Goal: Information Seeking & Learning: Learn about a topic

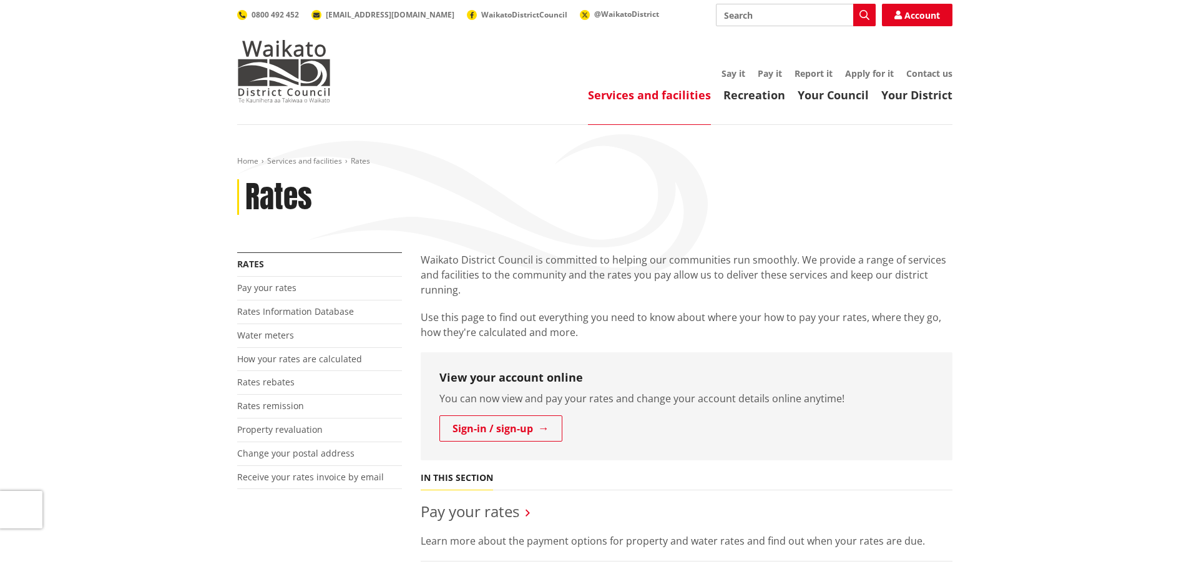
click at [768, 14] on input "Search" at bounding box center [796, 15] width 160 height 22
click at [275, 358] on link "How your rates are calculated" at bounding box center [299, 359] width 125 height 12
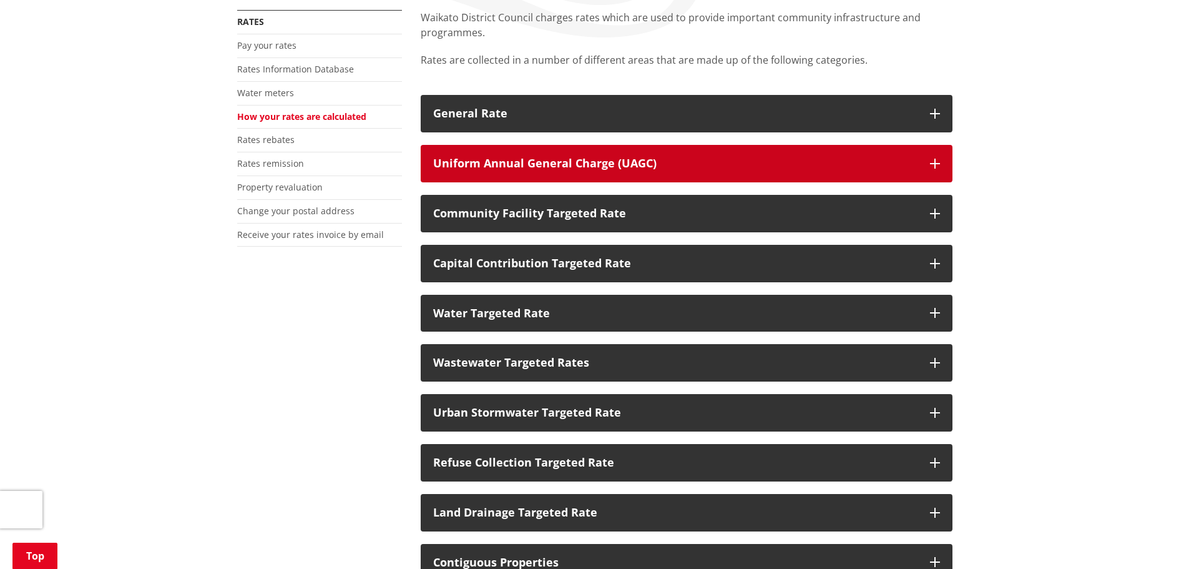
scroll to position [250, 0]
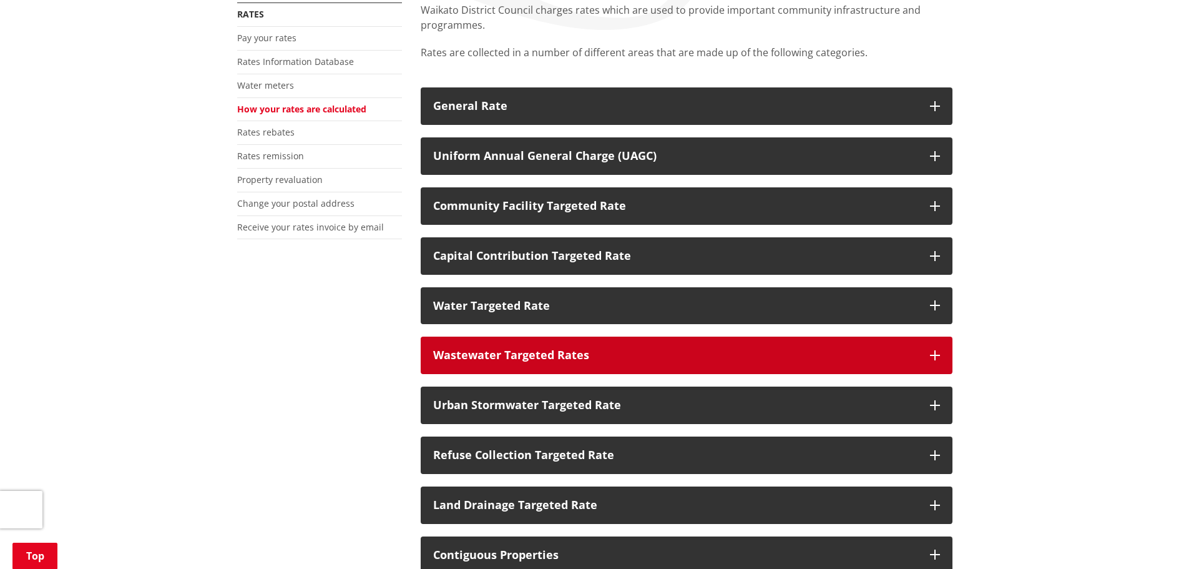
click at [934, 353] on icon "button" at bounding box center [935, 355] width 10 height 10
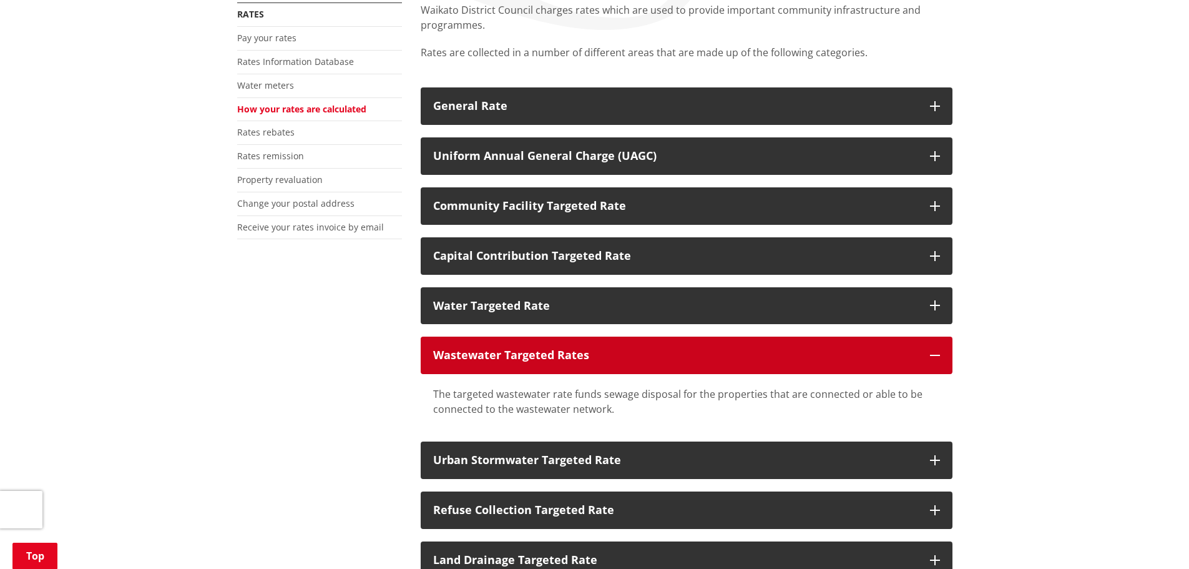
scroll to position [312, 0]
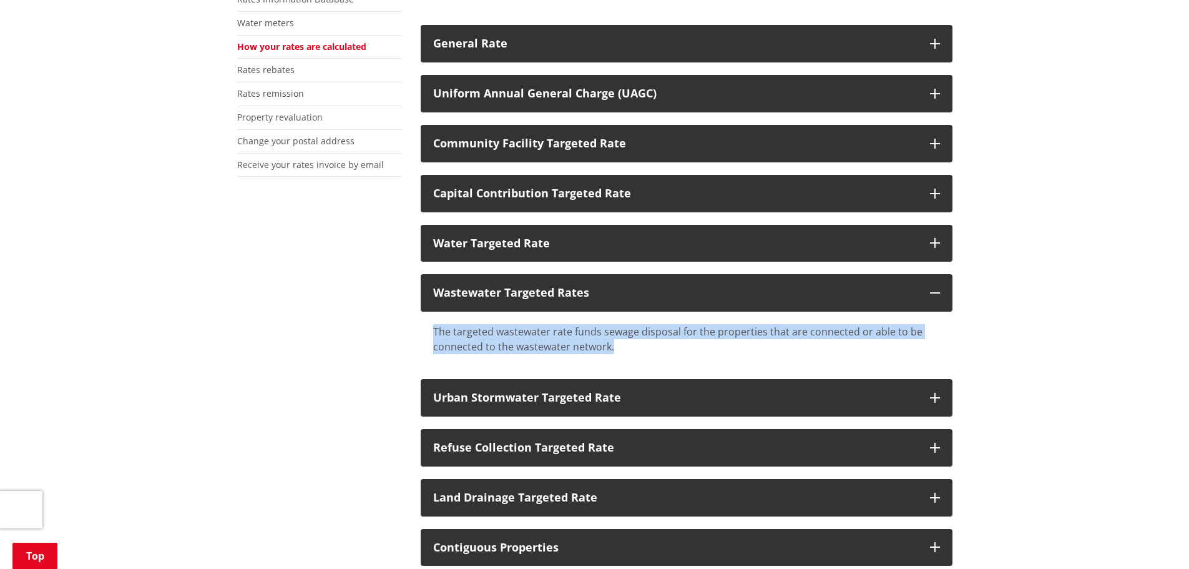
drag, startPoint x: 435, startPoint y: 332, endPoint x: 615, endPoint y: 350, distance: 181.3
click at [615, 350] on div "The targeted wastewater rate funds sewage disposal for the properties that are …" at bounding box center [686, 339] width 507 height 30
copy div "The targeted wastewater rate funds sewage disposal for the properties that are …"
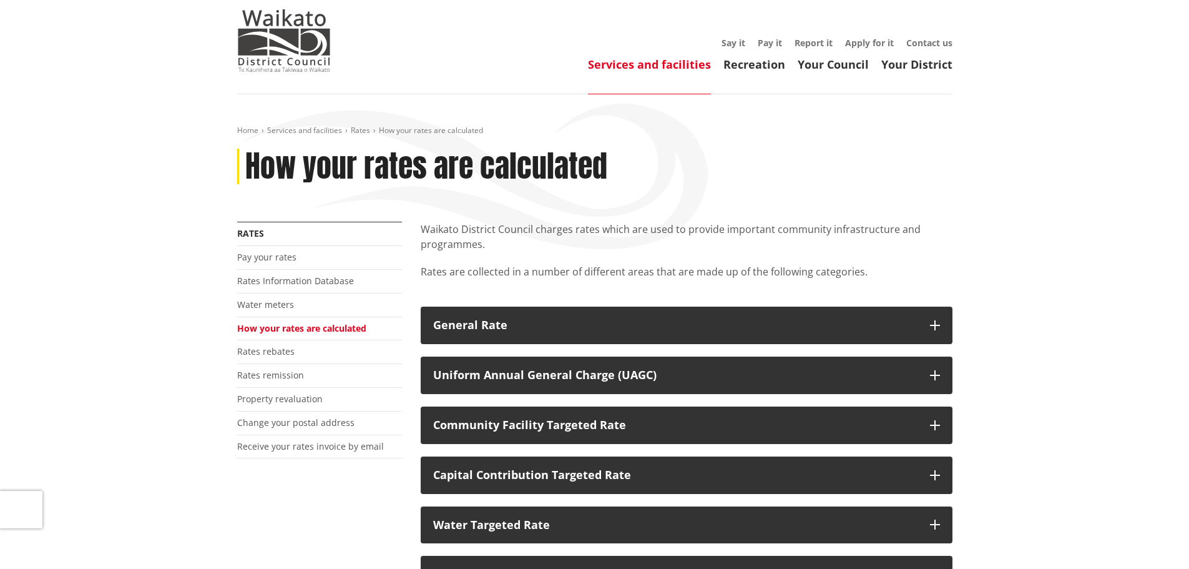
scroll to position [0, 0]
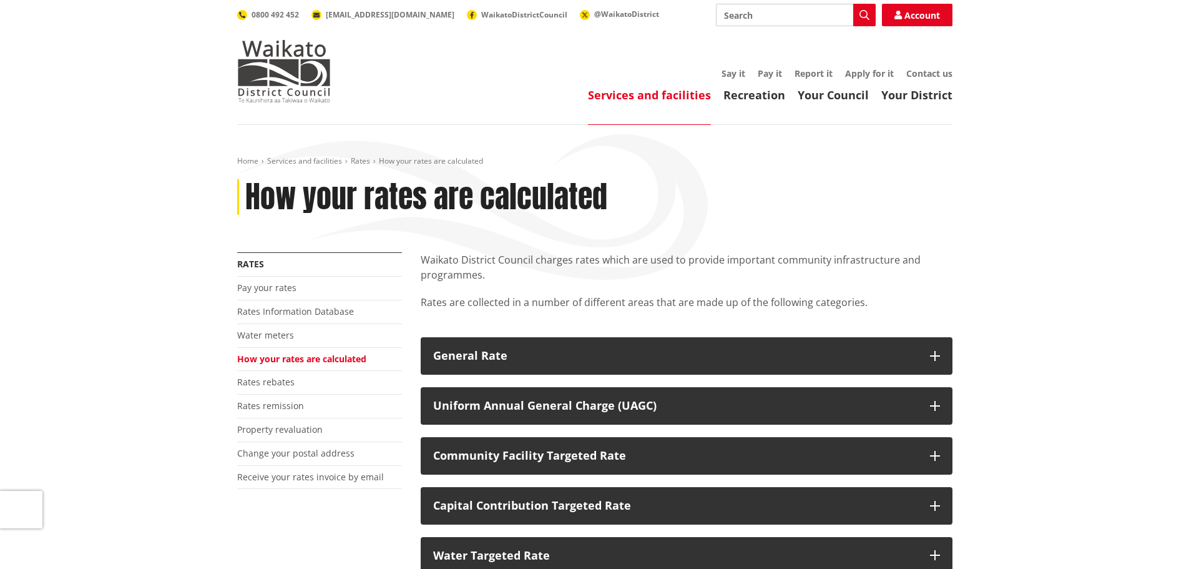
click at [801, 16] on input "Search" at bounding box center [796, 15] width 160 height 22
click at [808, 11] on input "long term plan" at bounding box center [796, 15] width 160 height 22
click at [780, 79] on div "Long Term Plan" at bounding box center [796, 83] width 159 height 22
type input "Long Term Plan"
click at [861, 19] on icon "button" at bounding box center [865, 15] width 10 height 10
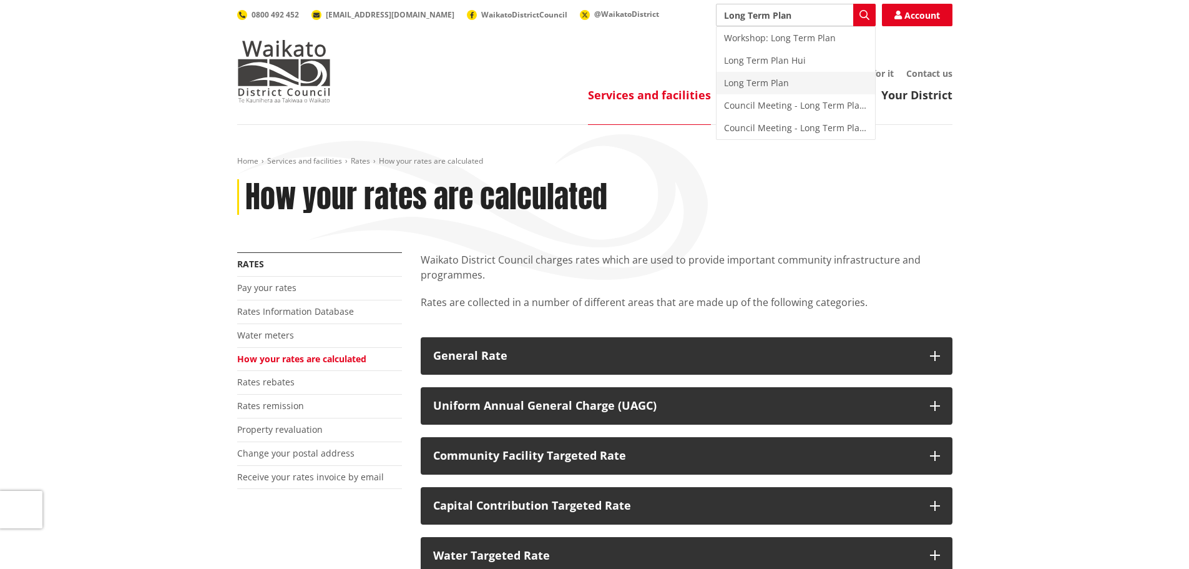
click at [761, 87] on div "Long Term Plan" at bounding box center [796, 83] width 159 height 22
click at [864, 14] on icon "button" at bounding box center [865, 15] width 10 height 10
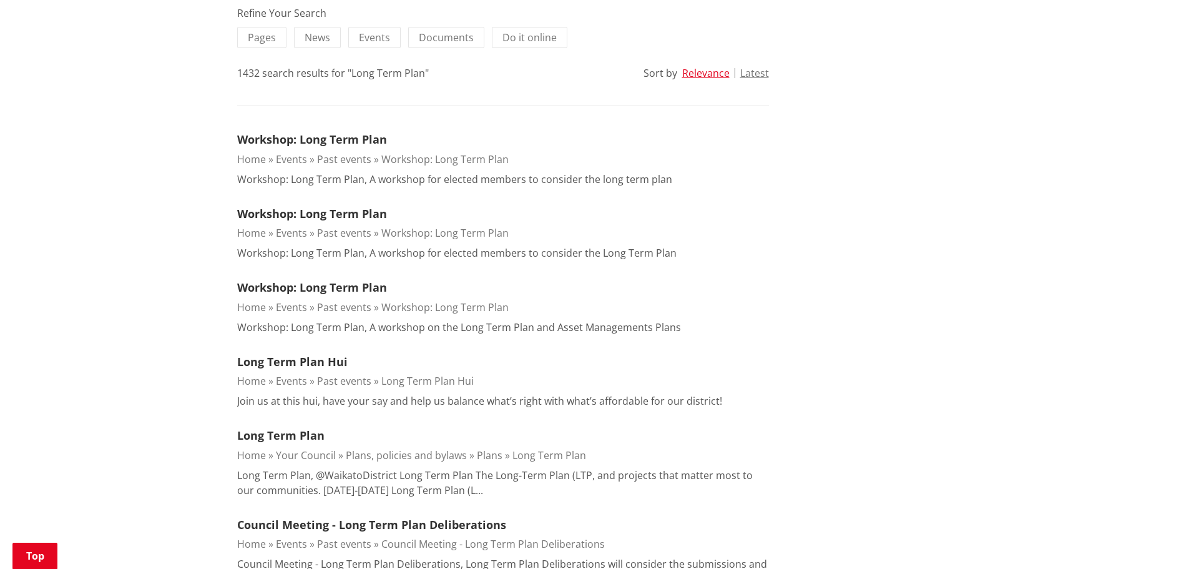
scroll to position [312, 0]
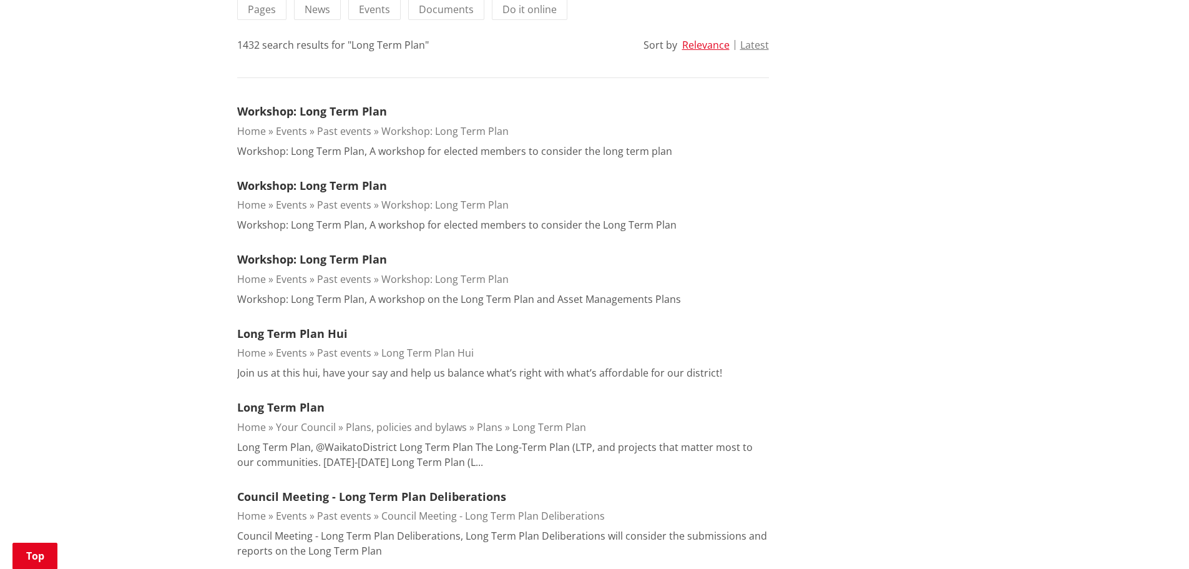
click at [536, 428] on link "Long Term Plan" at bounding box center [549, 427] width 74 height 14
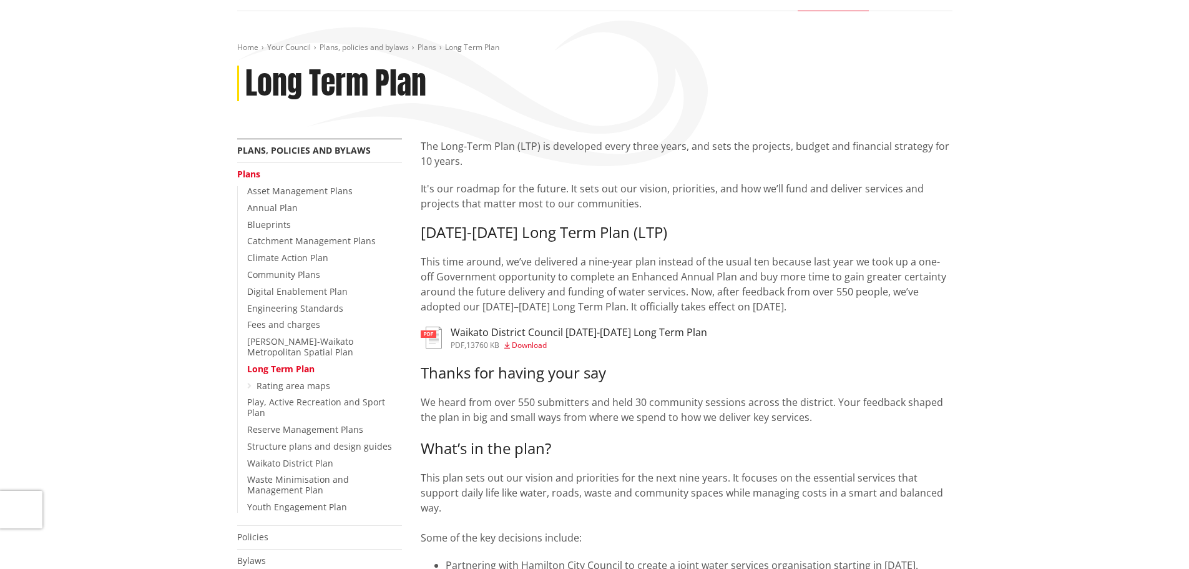
scroll to position [125, 0]
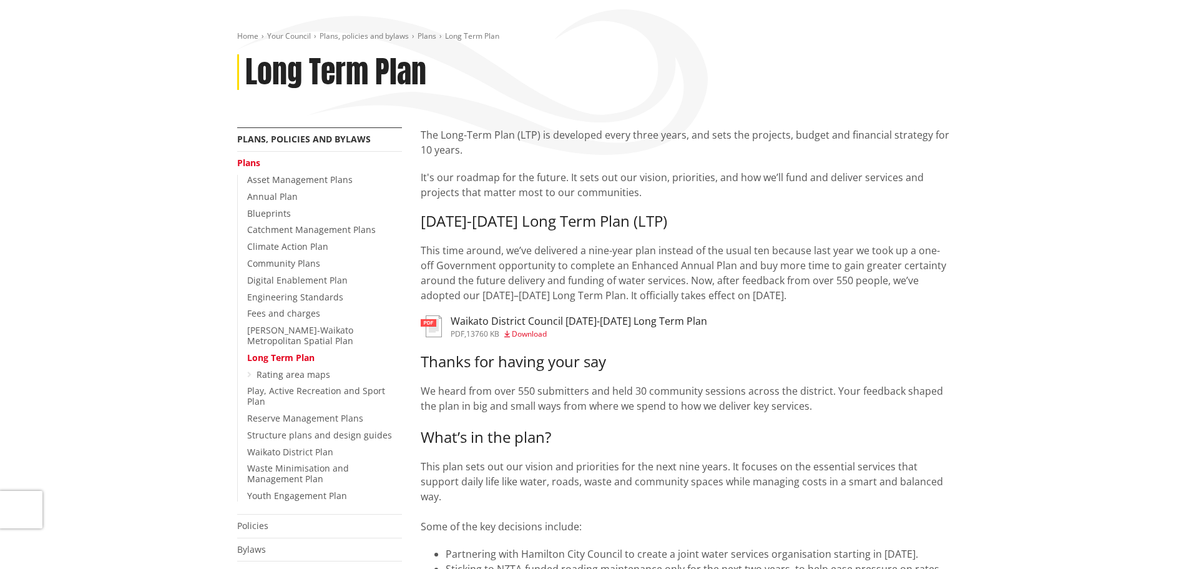
click at [546, 318] on h3 "Waikato District Council 2025-2034 Long Term Plan" at bounding box center [579, 321] width 257 height 12
